Goal: Information Seeking & Learning: Check status

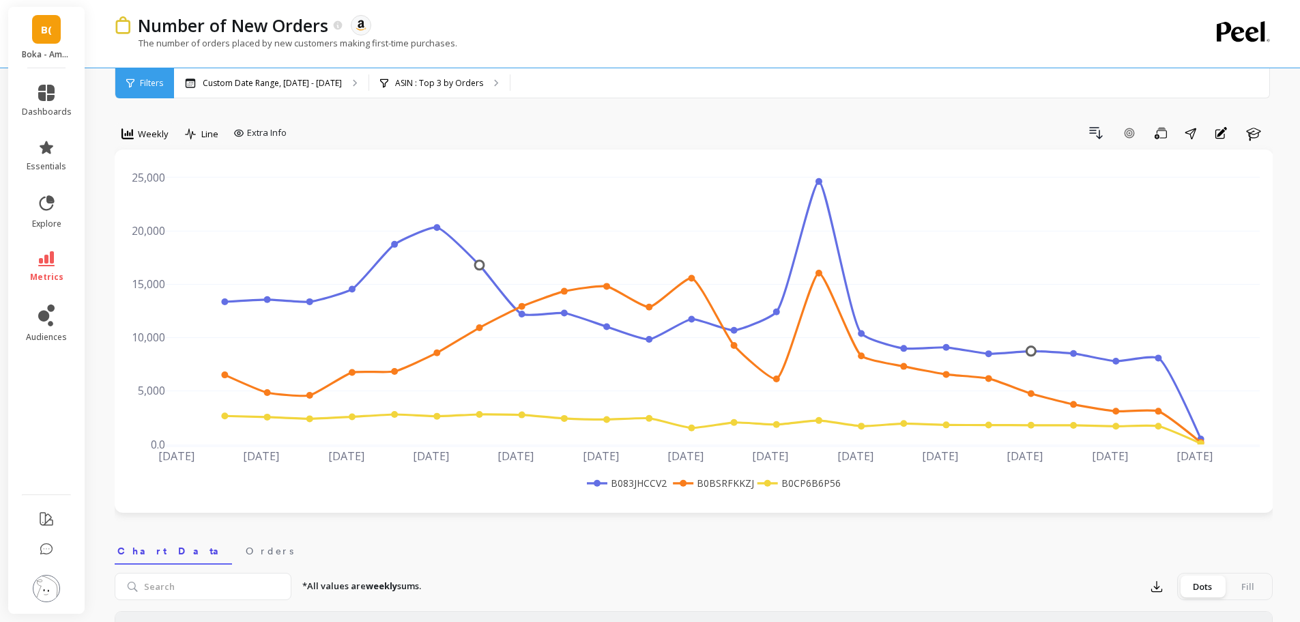
click at [142, 137] on span "Weekly" at bounding box center [153, 134] width 31 height 13
click at [143, 190] on div "Daily" at bounding box center [165, 190] width 78 height 13
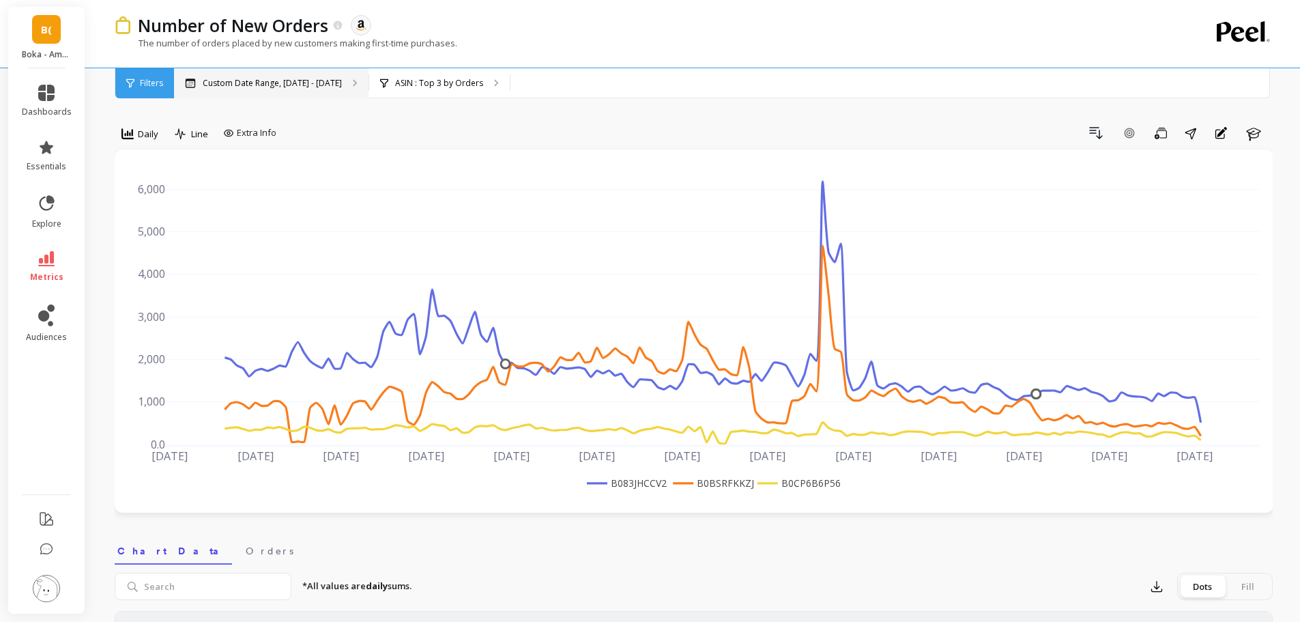
click at [314, 86] on p "Custom Date Range, [DATE] - [DATE]" at bounding box center [272, 83] width 139 height 11
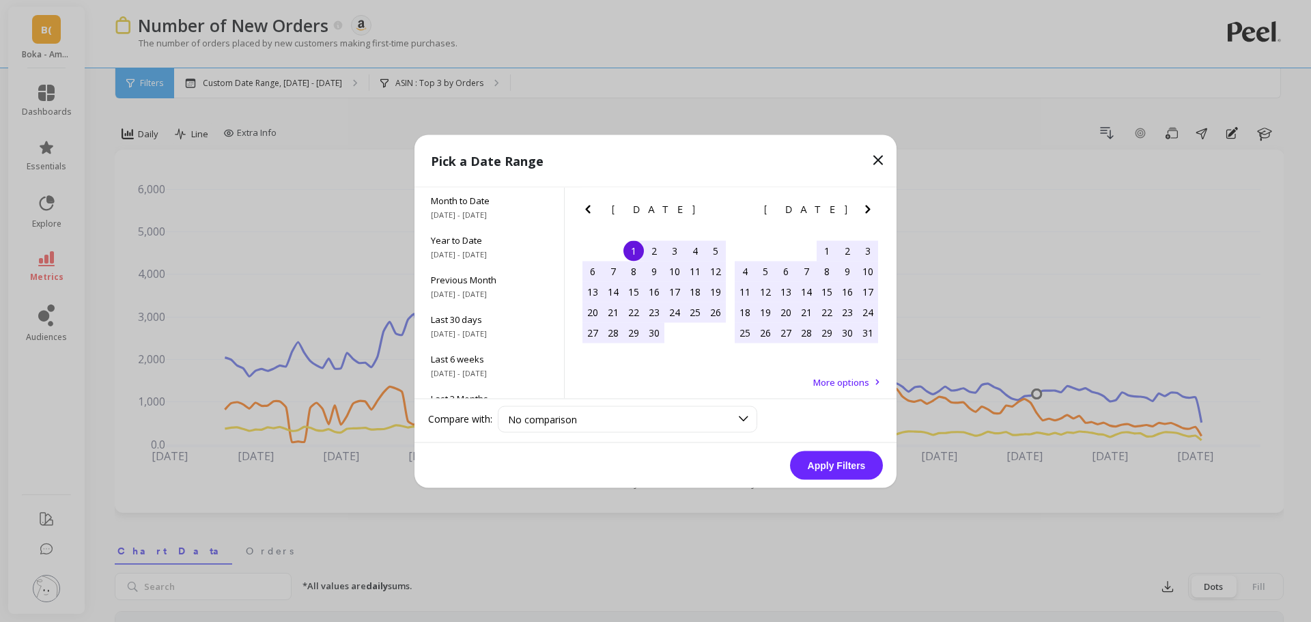
click at [881, 160] on icon at bounding box center [878, 160] width 16 height 16
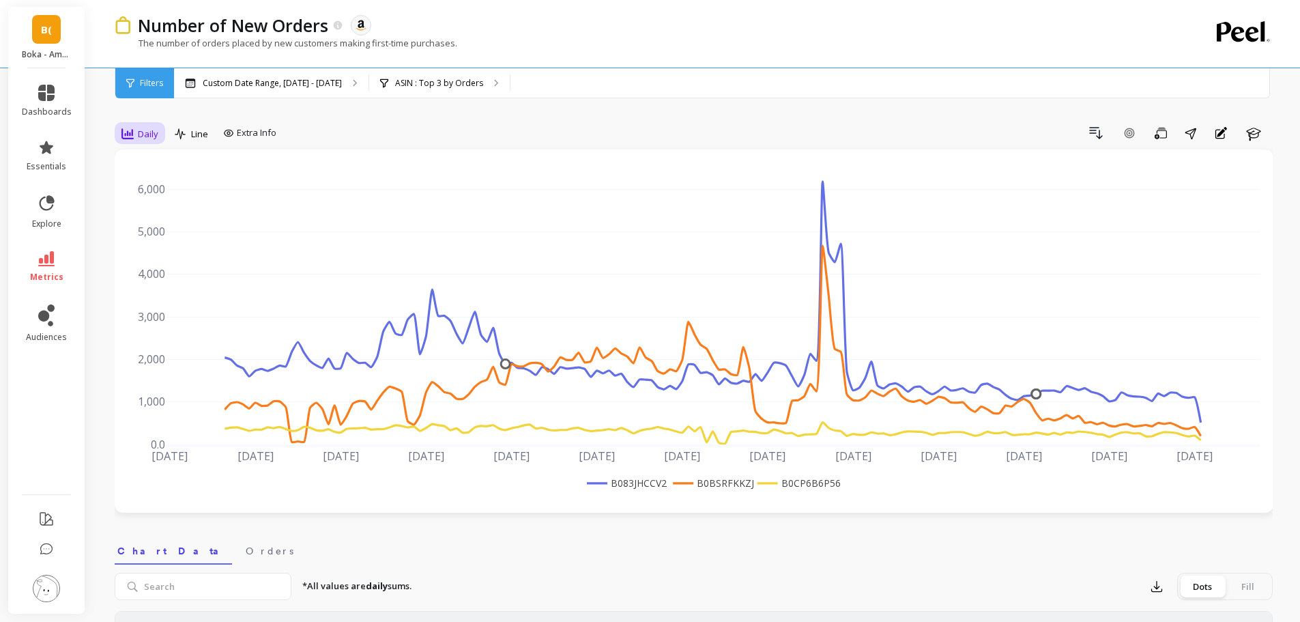
click at [157, 137] on span "Daily" at bounding box center [148, 134] width 20 height 13
click at [154, 246] on div "Monthly" at bounding box center [165, 242] width 78 height 13
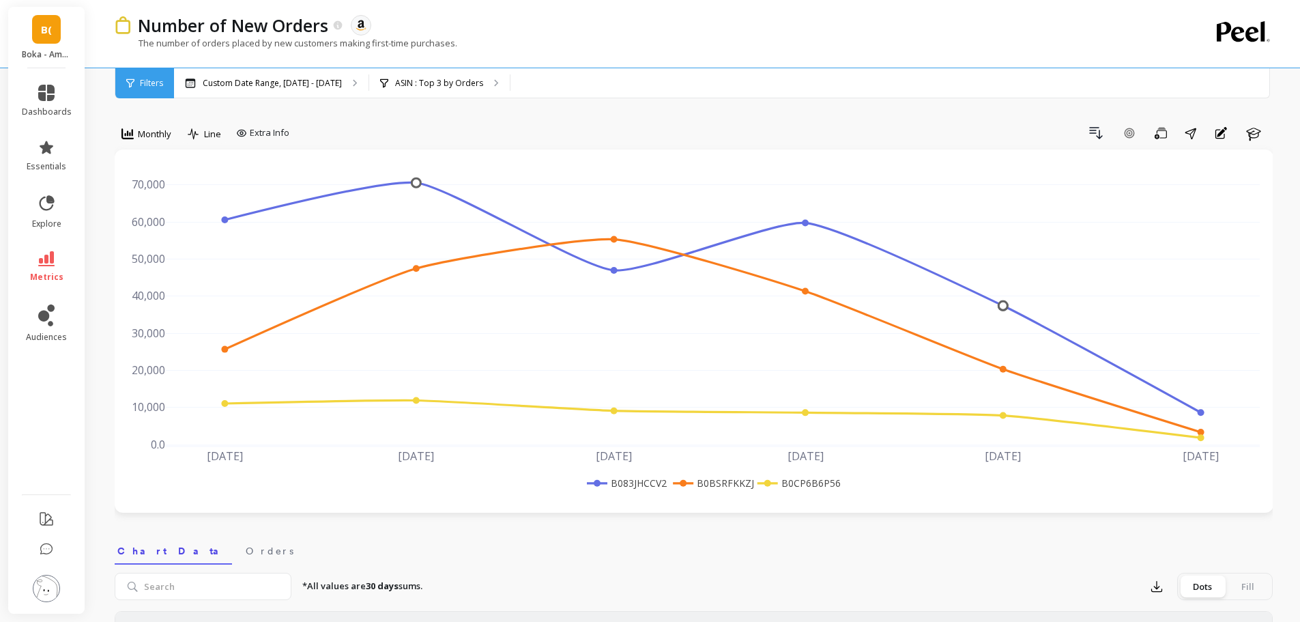
click at [149, 138] on span "Monthly" at bounding box center [154, 134] width 33 height 13
click at [154, 210] on div "Weekly" at bounding box center [165, 217] width 94 height 24
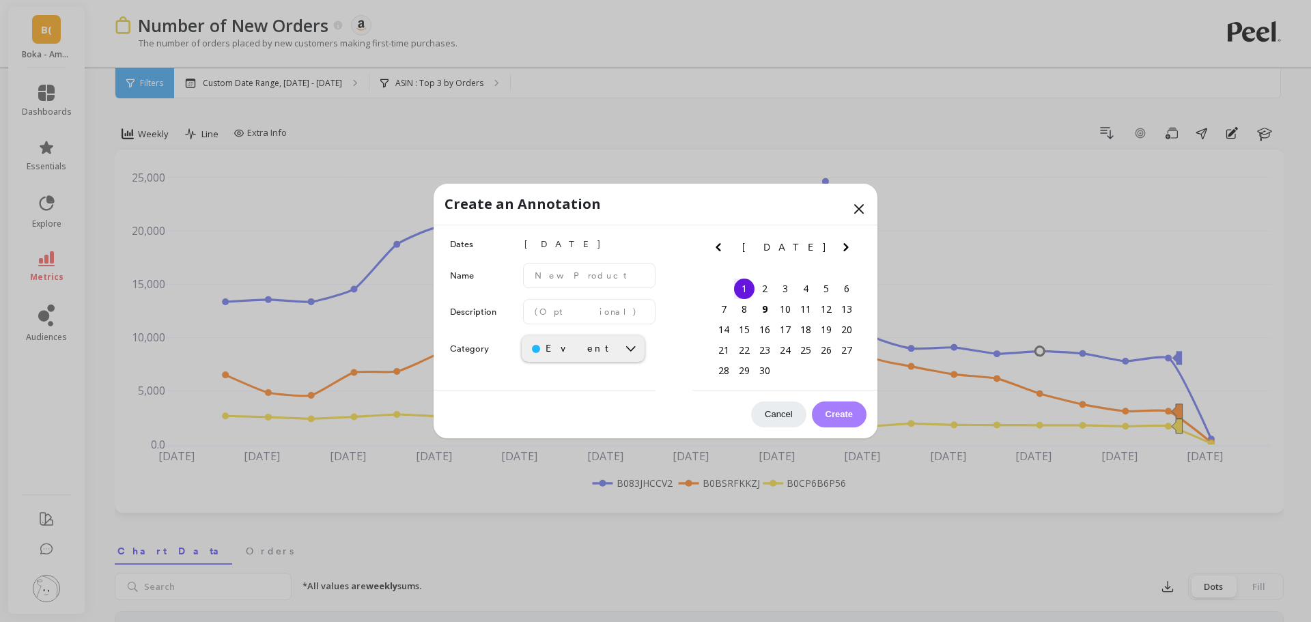
click at [868, 206] on div "Create an Annotation" at bounding box center [655, 205] width 444 height 42
click at [862, 208] on icon at bounding box center [859, 209] width 16 height 16
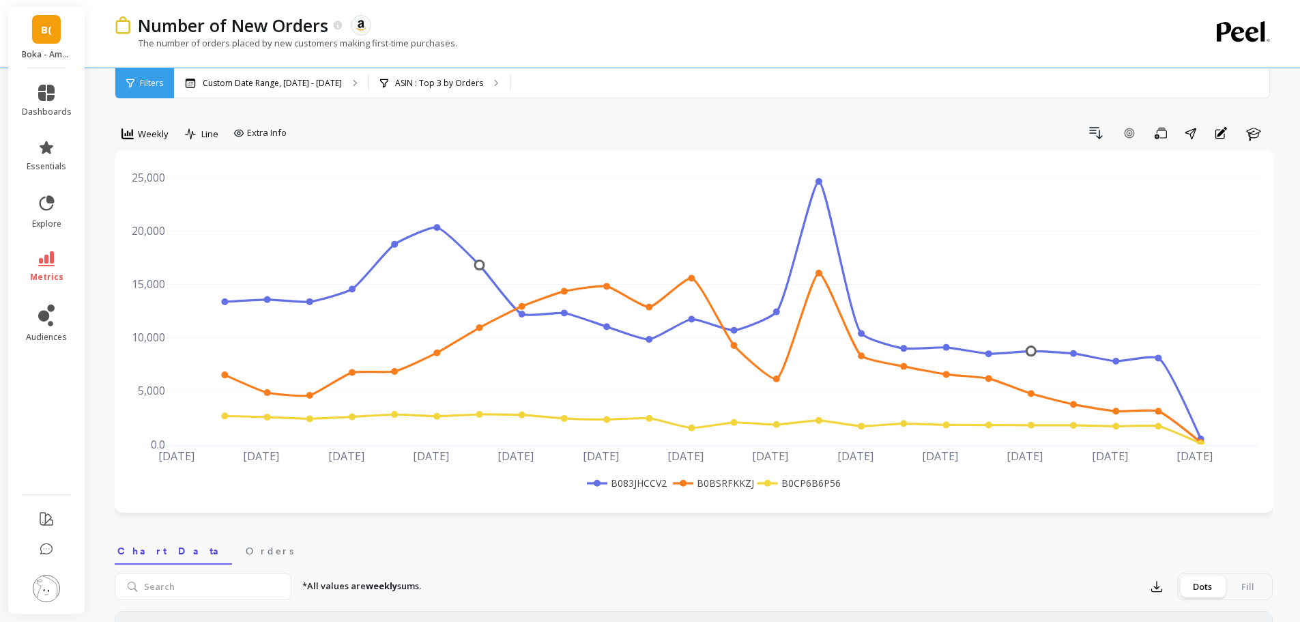
click at [828, 485] on rect at bounding box center [797, 483] width 86 height 14
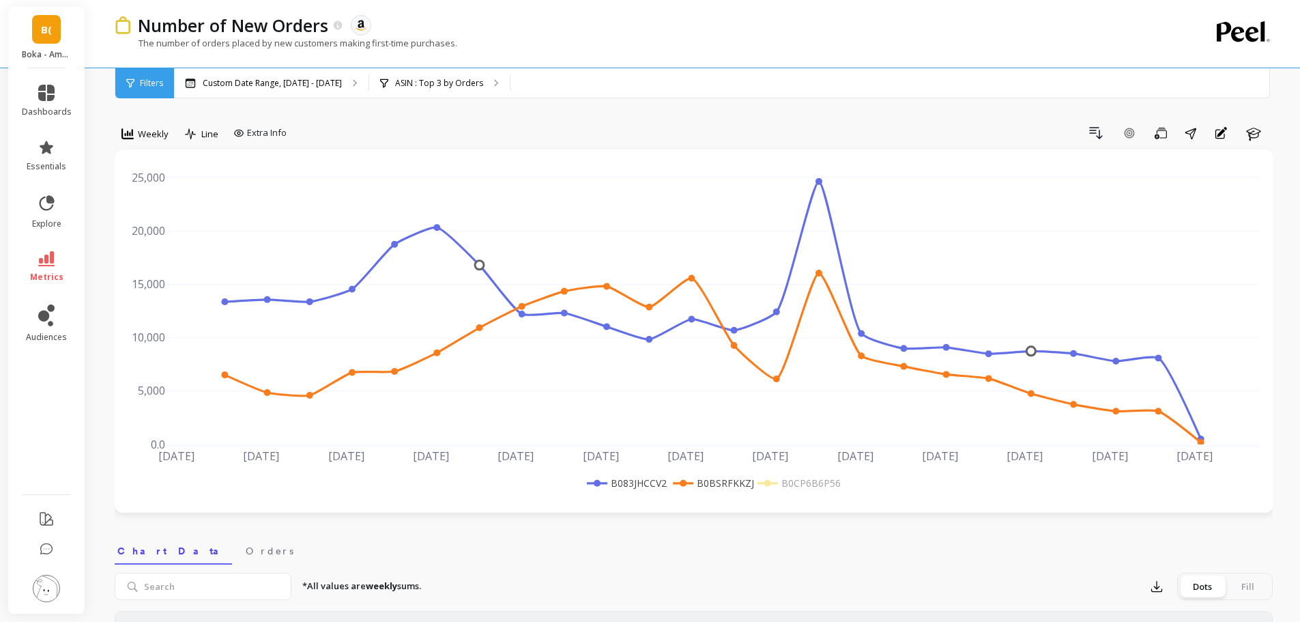
click at [828, 483] on rect at bounding box center [797, 483] width 86 height 14
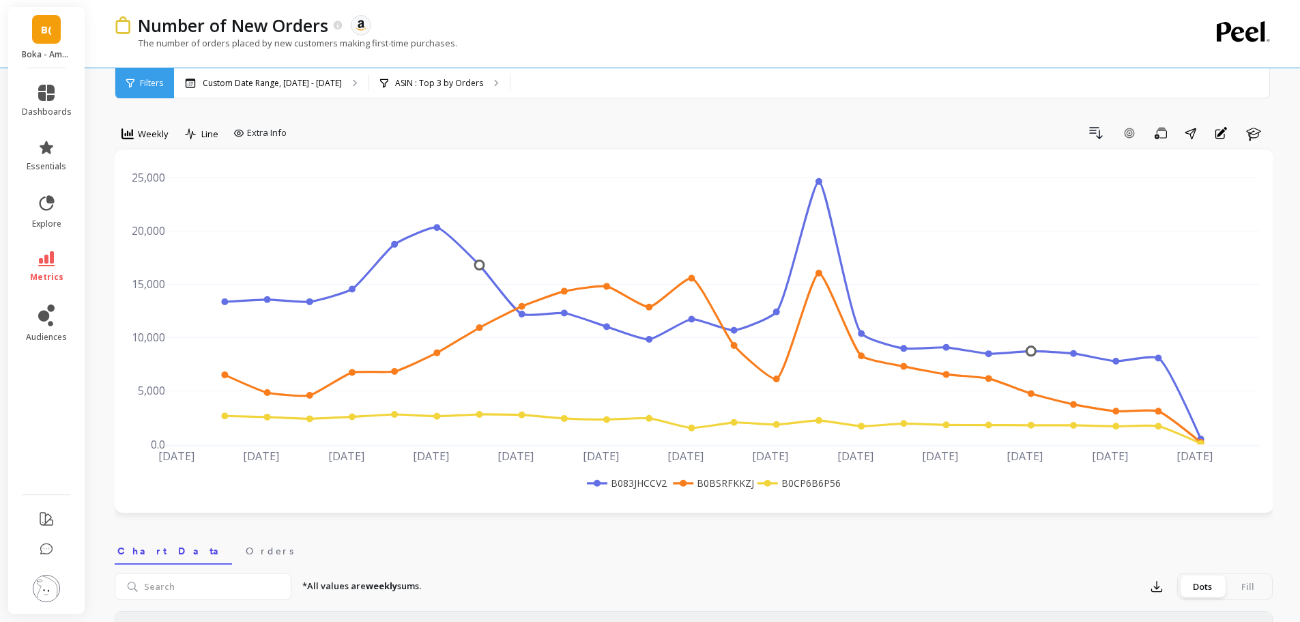
drag, startPoint x: 842, startPoint y: 485, endPoint x: 775, endPoint y: 485, distance: 67.6
click at [775, 485] on div "[DATE] Apr [DATE] [DATE] May [DATE] [DATE] Jun [DATE] [DATE] [DATE] Aug [DATE] …" at bounding box center [694, 331] width 1132 height 336
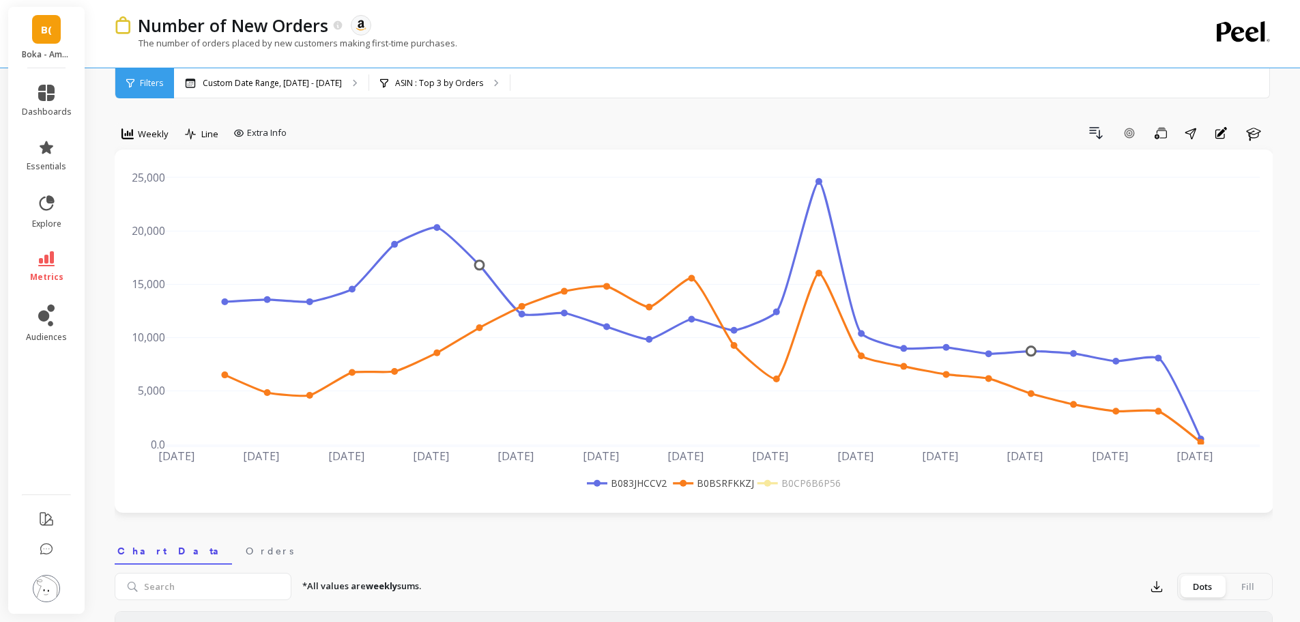
click at [801, 483] on rect at bounding box center [797, 483] width 86 height 14
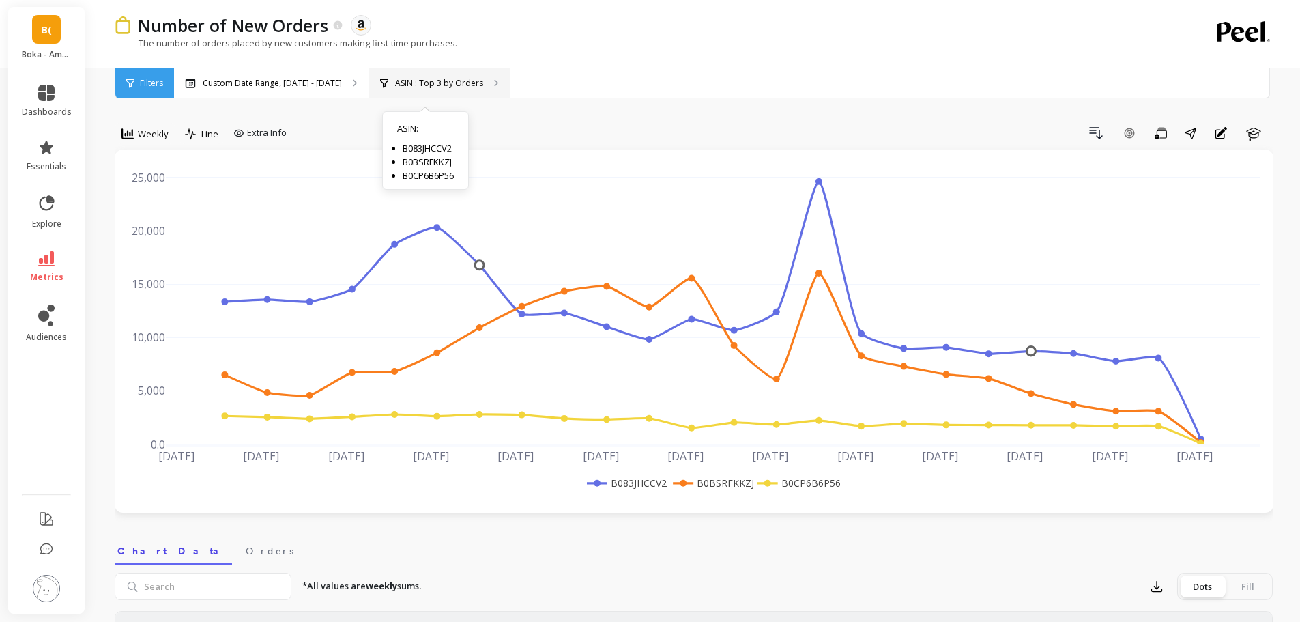
click at [429, 88] on p "ASIN : Top 3 by Orders" at bounding box center [439, 83] width 88 height 11
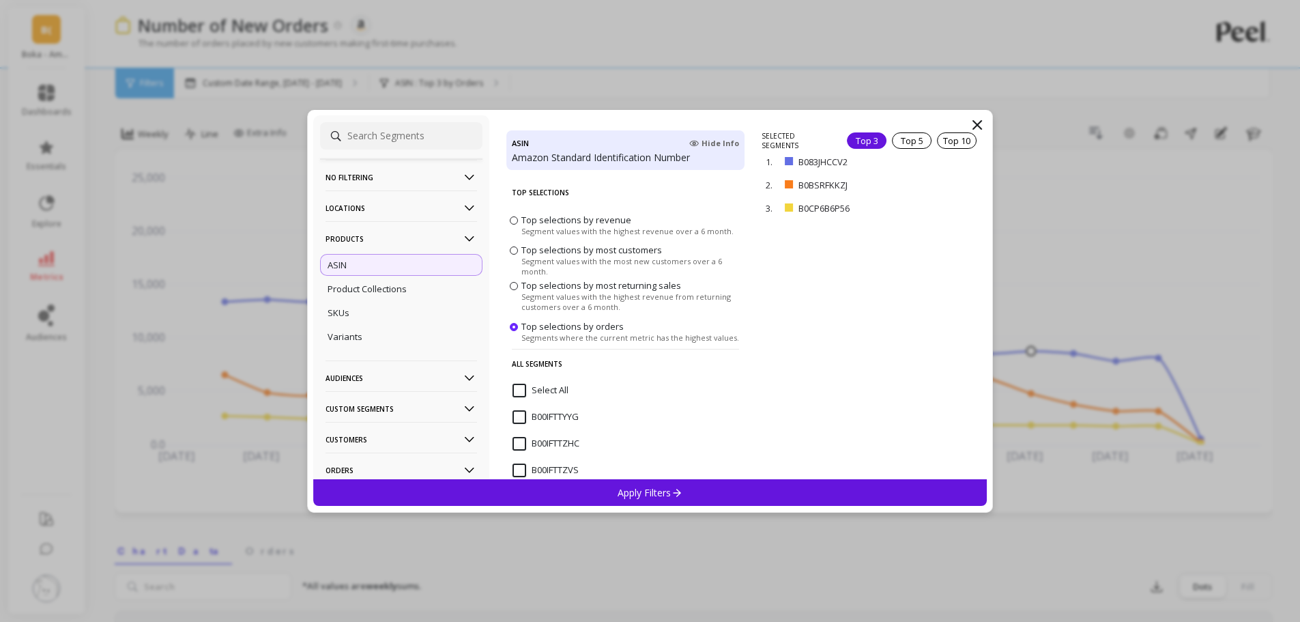
click at [516, 248] on span at bounding box center [514, 250] width 8 height 8
click at [0, 0] on input "Top selections by most customers Segment values with the most new customers ove…" at bounding box center [0, 0] width 0 height 0
click at [521, 227] on label "Top selections by revenue Segment values with the highest revenue over a 6 mont…" at bounding box center [622, 224] width 224 height 23
click at [0, 0] on input "Top selections by revenue Segment values with the highest revenue over a 6 mont…" at bounding box center [0, 0] width 0 height 0
drag, startPoint x: 849, startPoint y: 210, endPoint x: 797, endPoint y: 209, distance: 51.2
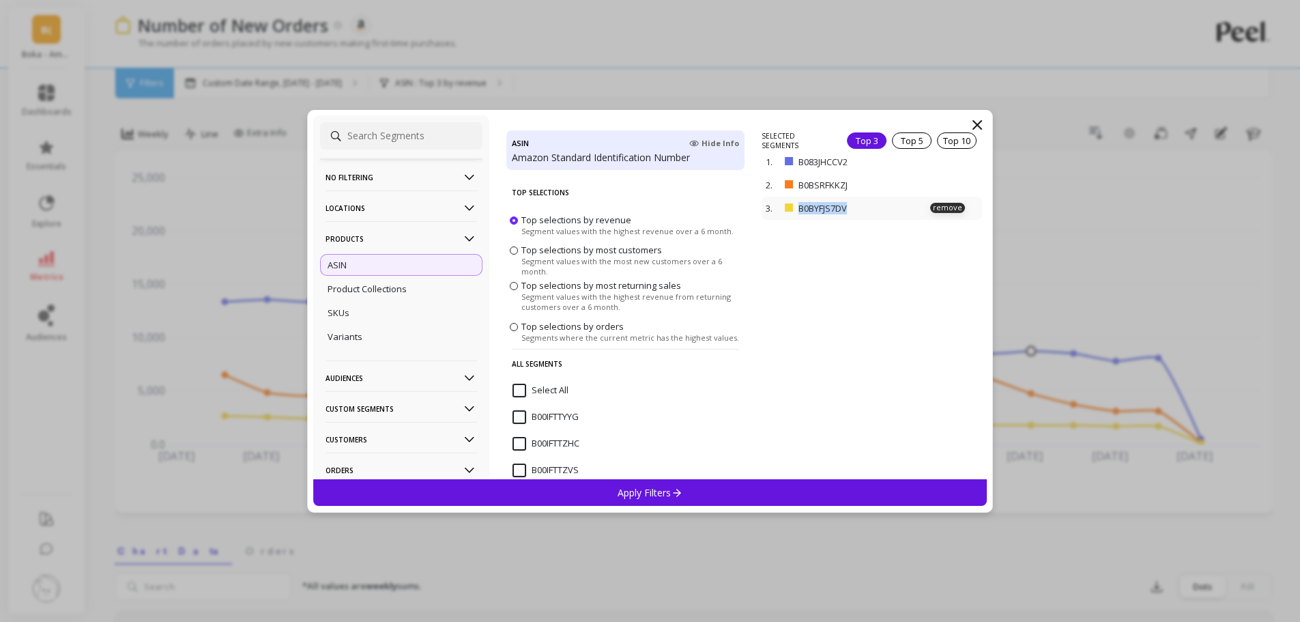
click at [797, 209] on div "3. B0BYFJS7DV remove" at bounding box center [872, 208] width 220 height 23
copy p "B0BYFJS7DV"
click at [745, 492] on div "Apply Filters" at bounding box center [650, 492] width 674 height 27
